Goal: Information Seeking & Learning: Learn about a topic

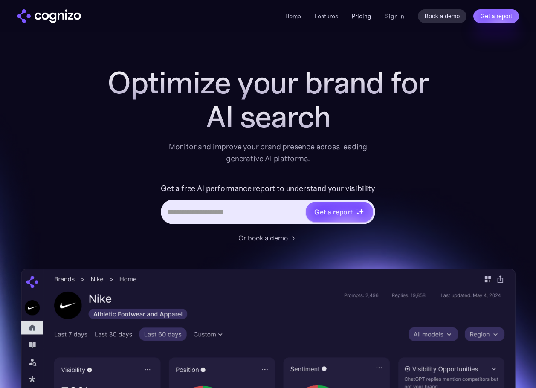
click at [365, 17] on link "Pricing" at bounding box center [362, 16] width 20 height 8
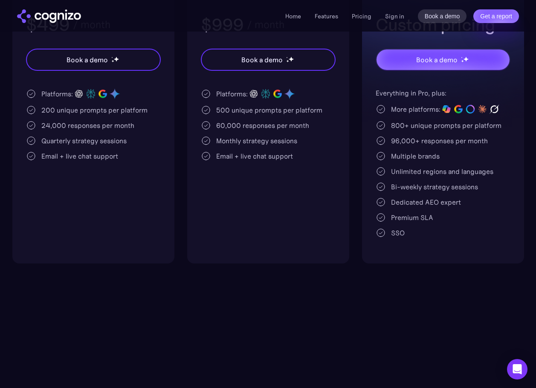
scroll to position [256, 0]
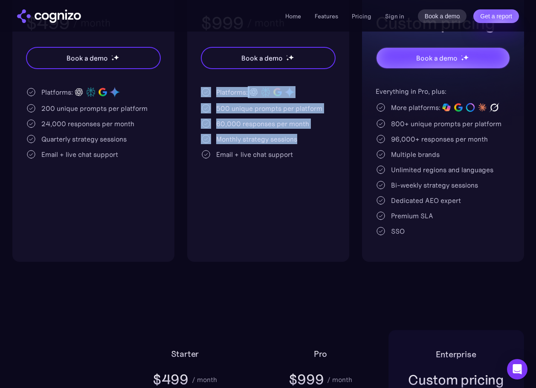
drag, startPoint x: 298, startPoint y: 140, endPoint x: 196, endPoint y: 92, distance: 113.1
click at [196, 92] on div "Pro For mid-sized brands aiming to maximize reach in AI platforms for rapid gro…" at bounding box center [268, 105] width 162 height 313
click at [253, 110] on div "500 unique prompts per platform" at bounding box center [269, 108] width 106 height 10
drag, startPoint x: 216, startPoint y: 109, endPoint x: 312, endPoint y: 133, distance: 99.0
click at [312, 133] on div "Platforms: 500 unique prompts per platform 60,000 responses per month Monthly s…" at bounding box center [268, 122] width 135 height 73
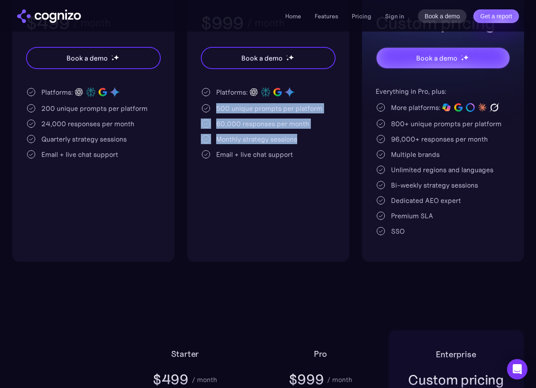
copy div "500 unique prompts per platform 60,000 responses per month Monthly strategy ses…"
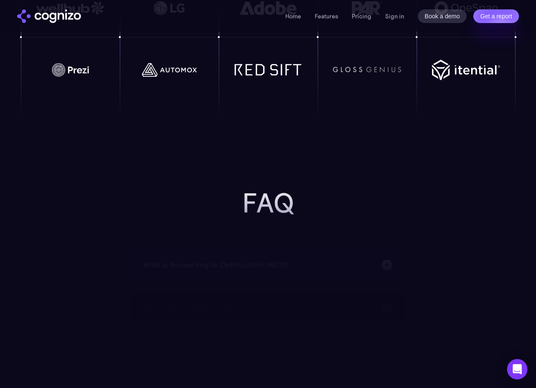
scroll to position [2004, 0]
